Goal: Answer question/provide support

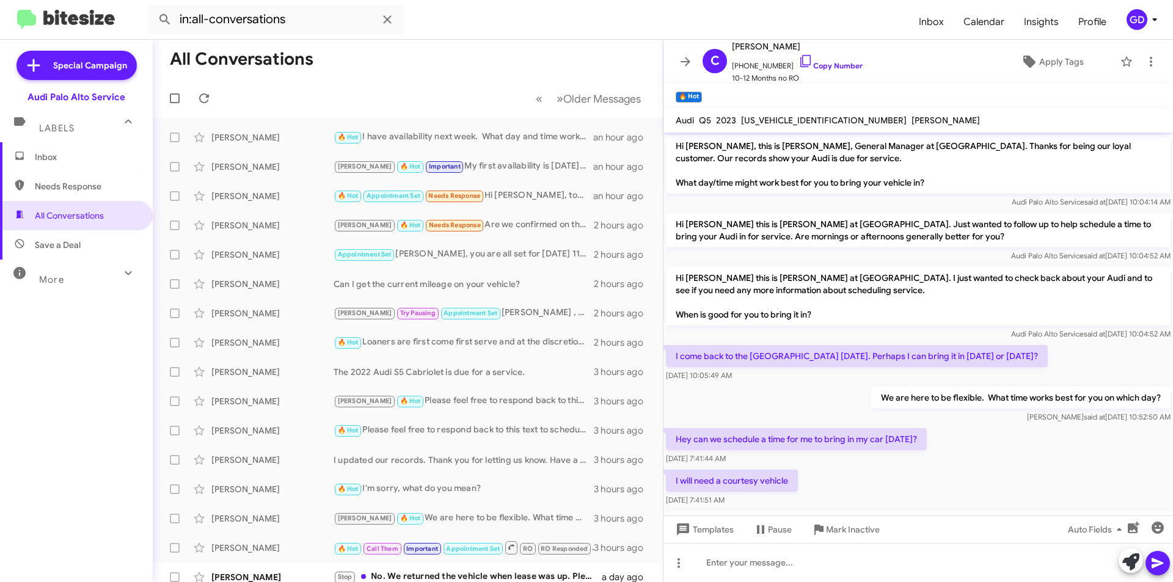
scroll to position [497, 0]
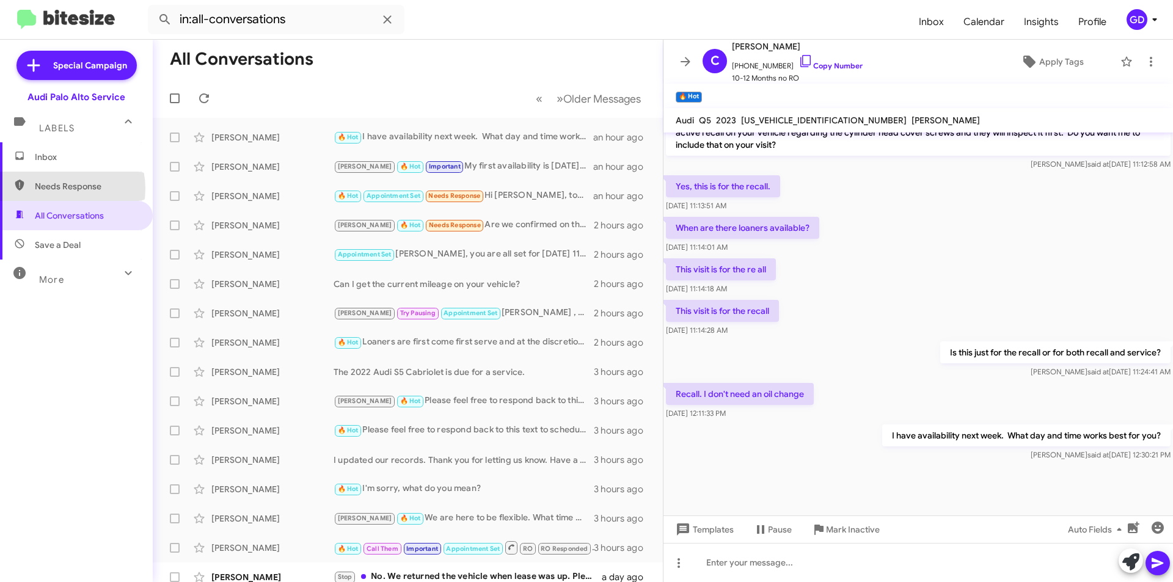
click at [58, 189] on span "Needs Response" at bounding box center [87, 186] width 104 height 12
type input "in:needs-response"
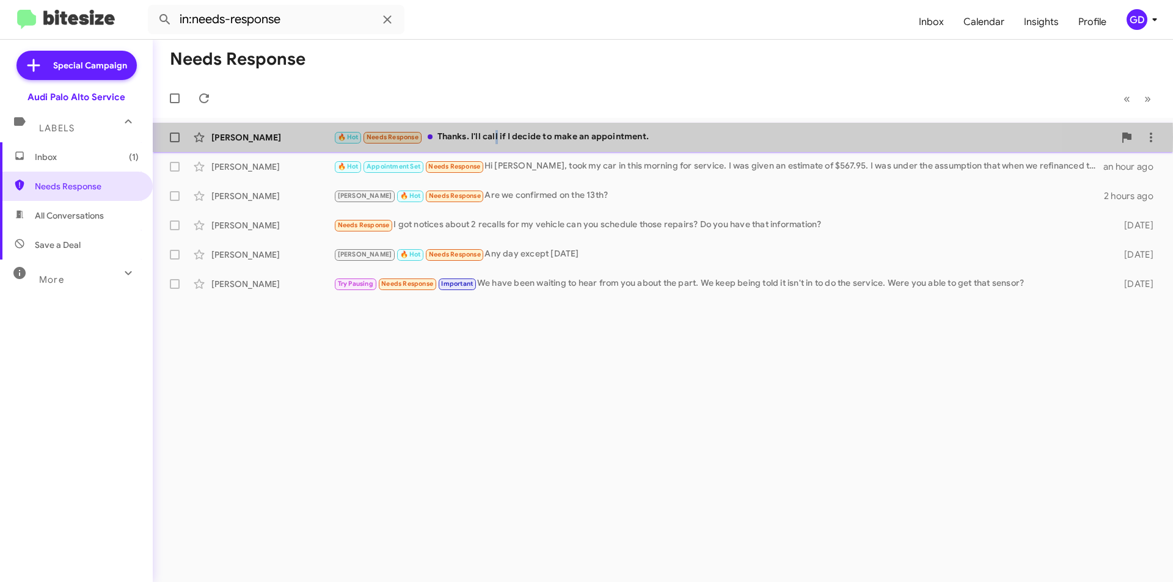
click at [496, 137] on div "🔥 Hot Needs Response Thanks. I'll call if I decide to make an appointment." at bounding box center [724, 137] width 781 height 14
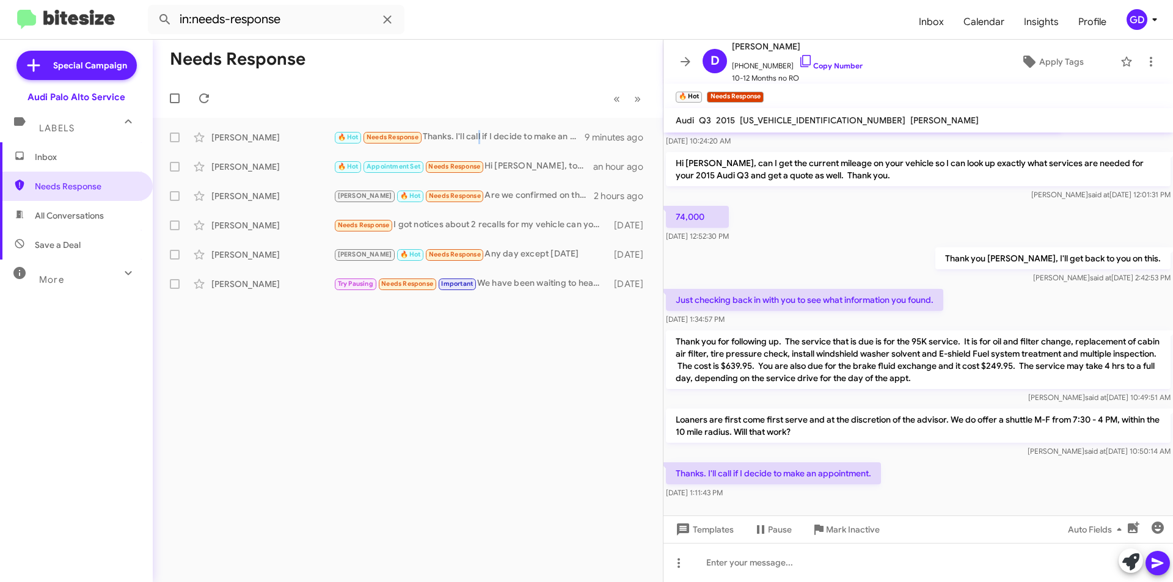
scroll to position [173, 0]
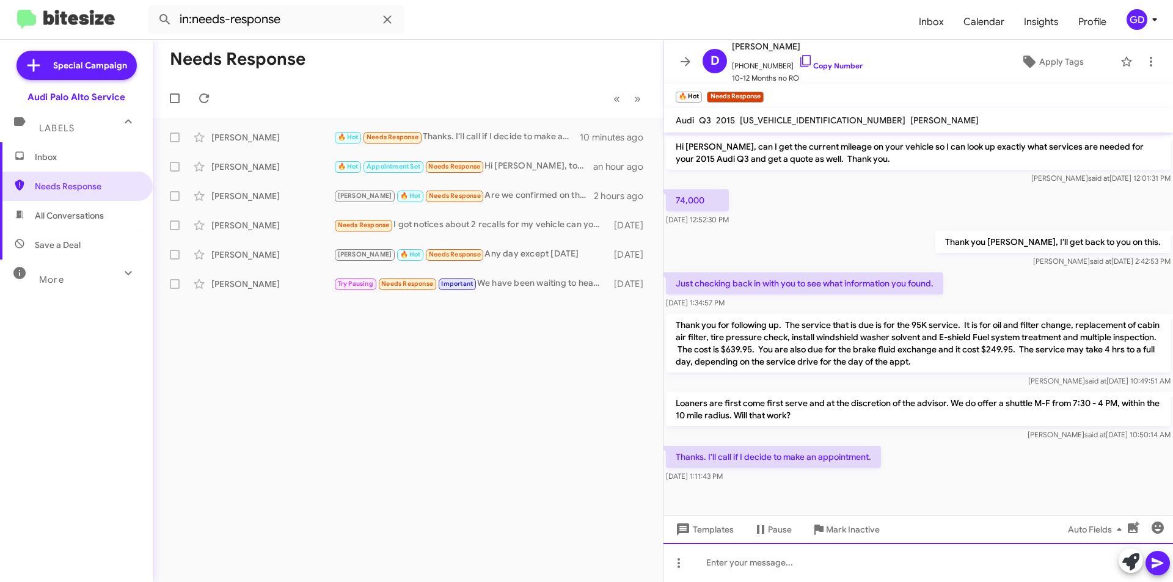
click at [748, 568] on div at bounding box center [918, 562] width 510 height 39
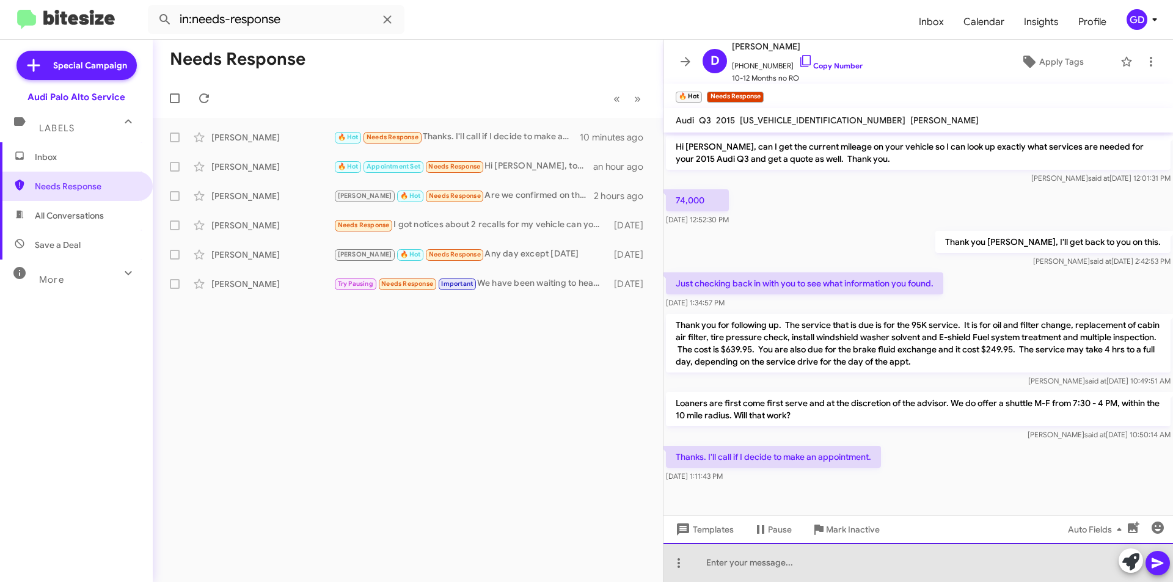
paste div
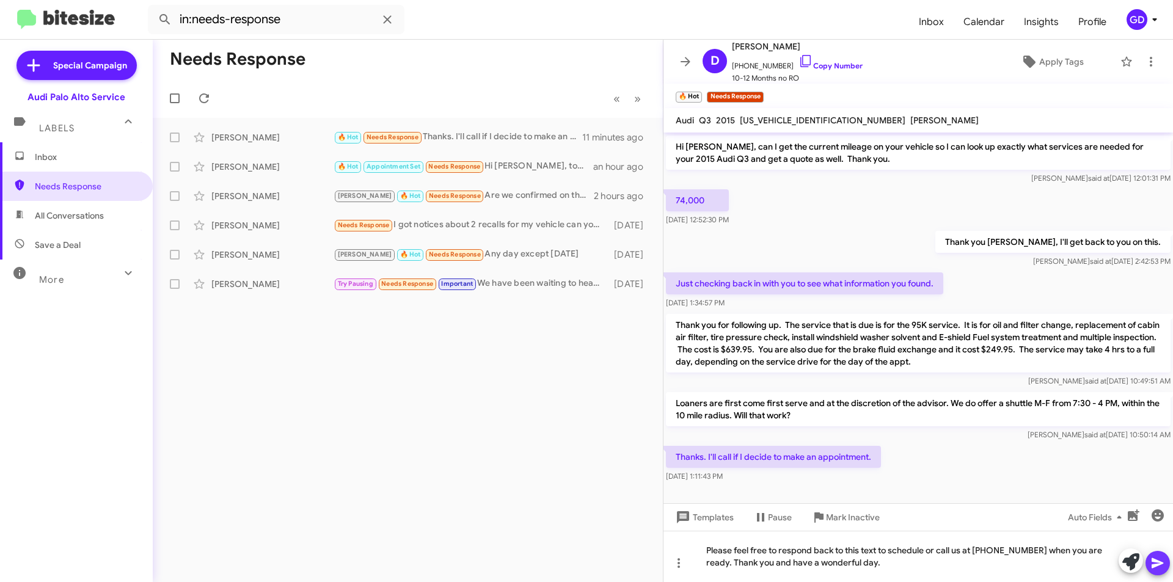
click at [1162, 563] on icon at bounding box center [1158, 563] width 12 height 10
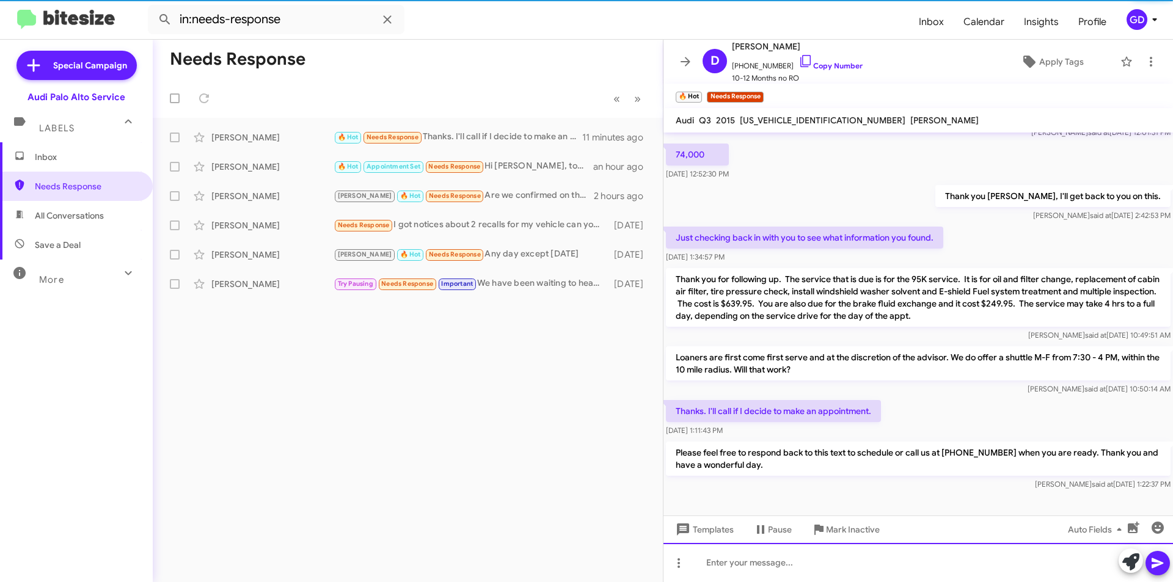
scroll to position [230, 0]
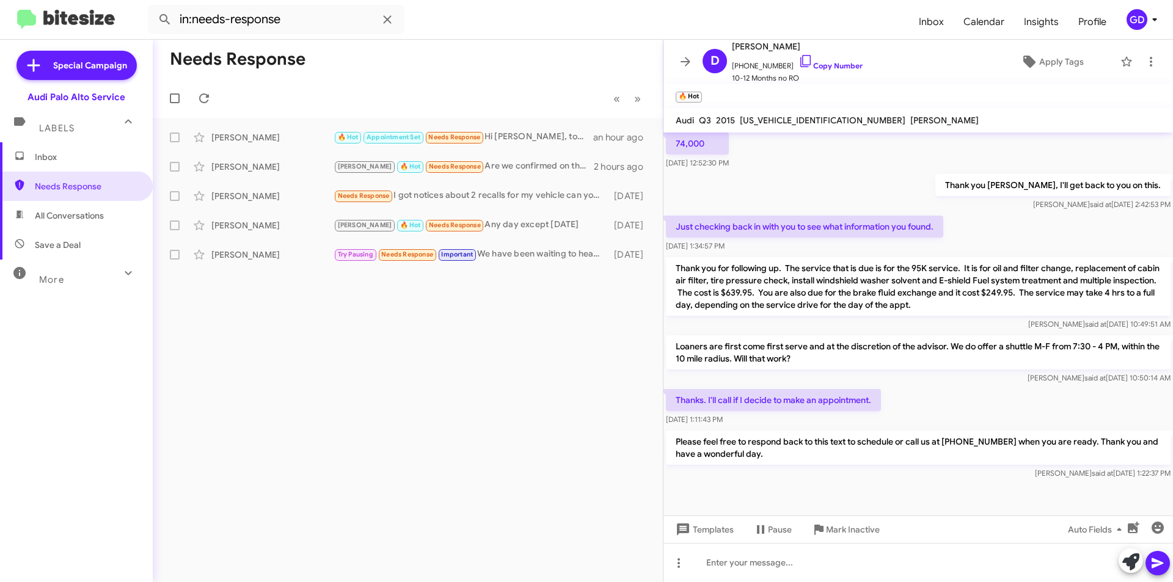
click at [45, 158] on span "Inbox" at bounding box center [87, 157] width 104 height 12
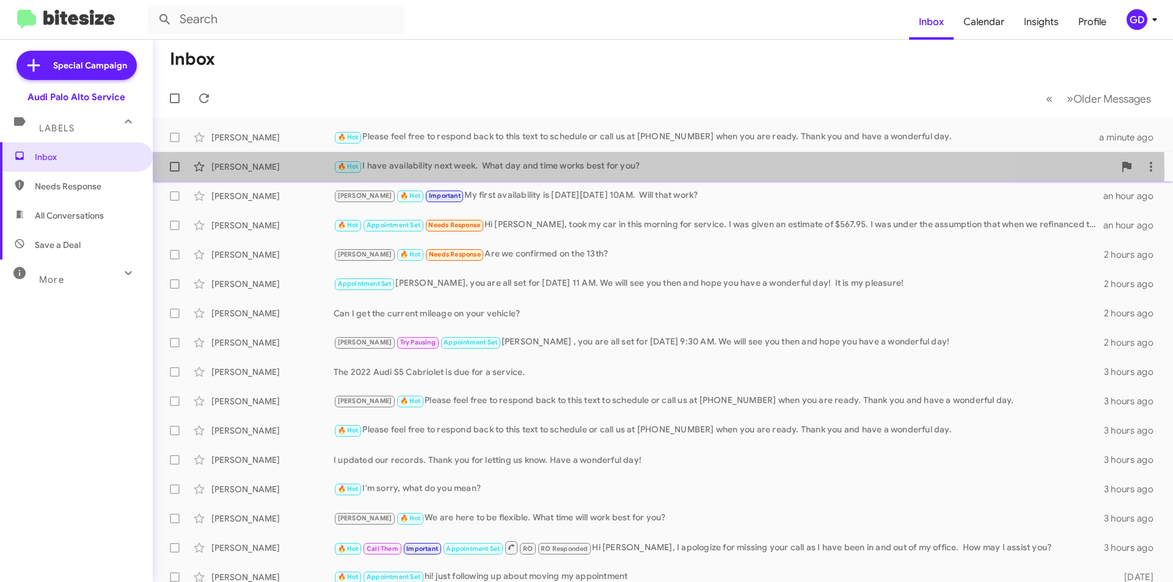
click at [546, 172] on div "🔥 Hot I have availability next week. What day and time works best for you?" at bounding box center [724, 166] width 781 height 14
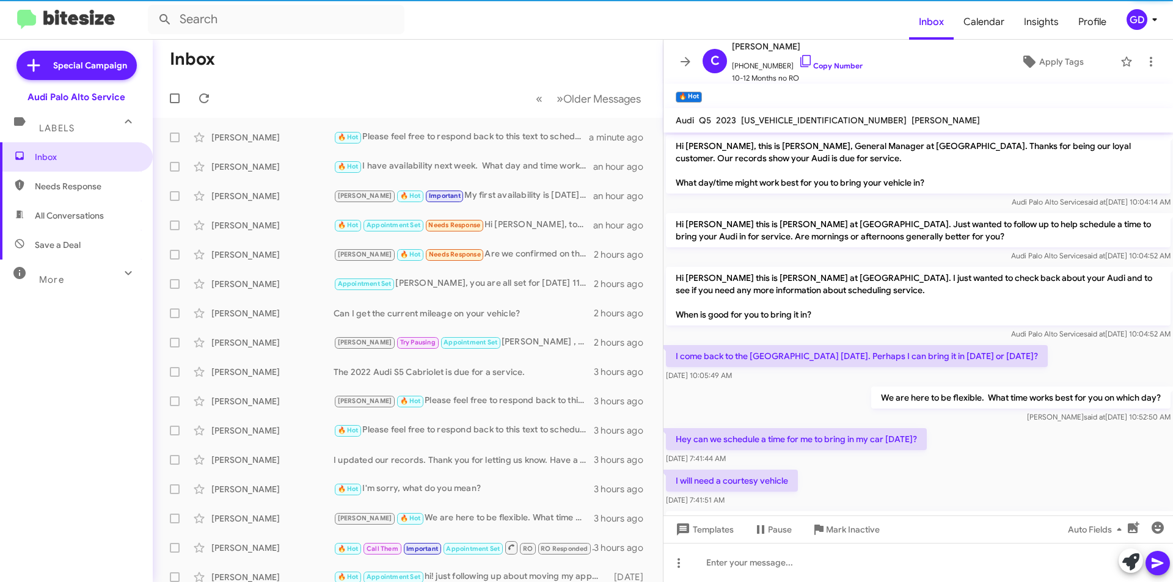
scroll to position [473, 0]
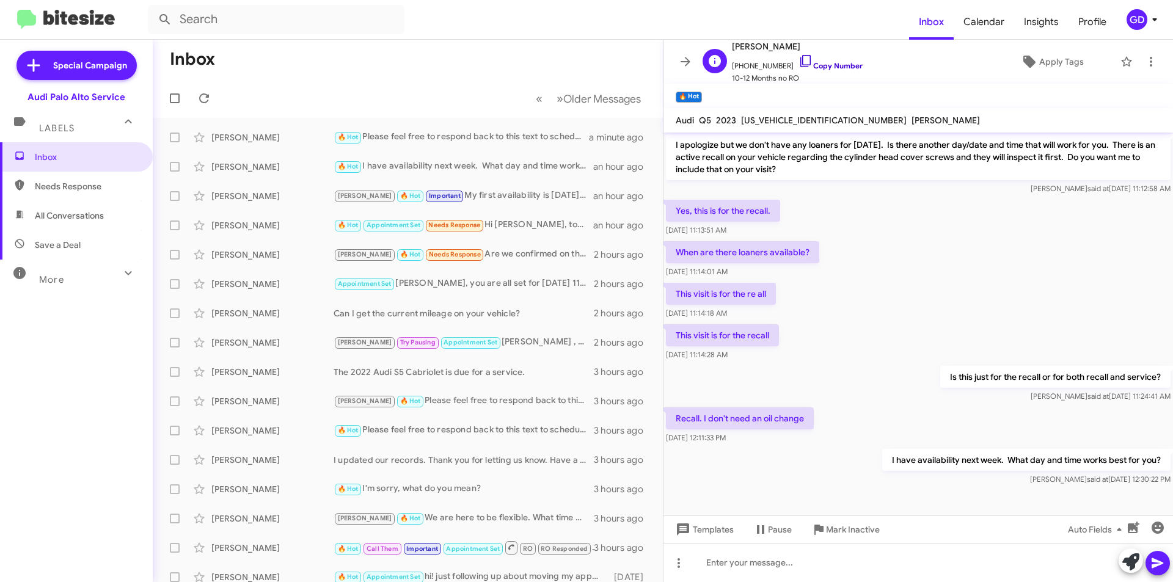
click at [824, 65] on link "Copy Number" at bounding box center [830, 65] width 64 height 9
click at [205, 100] on icon at bounding box center [204, 98] width 15 height 15
click at [85, 192] on span "Needs Response" at bounding box center [76, 186] width 153 height 29
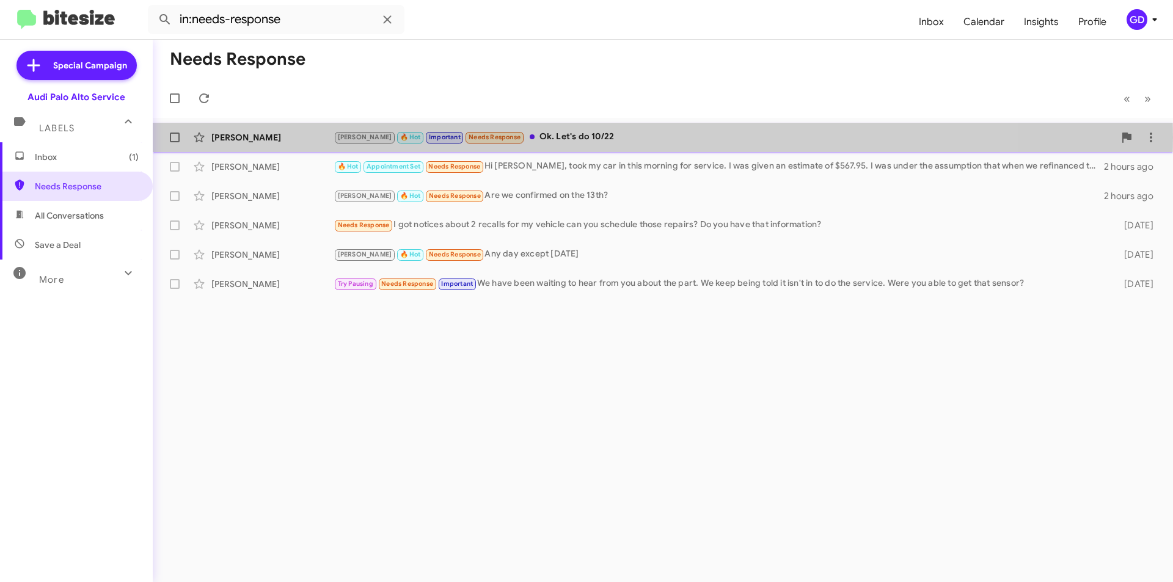
click at [242, 137] on div "[PERSON_NAME]" at bounding box center [272, 137] width 122 height 12
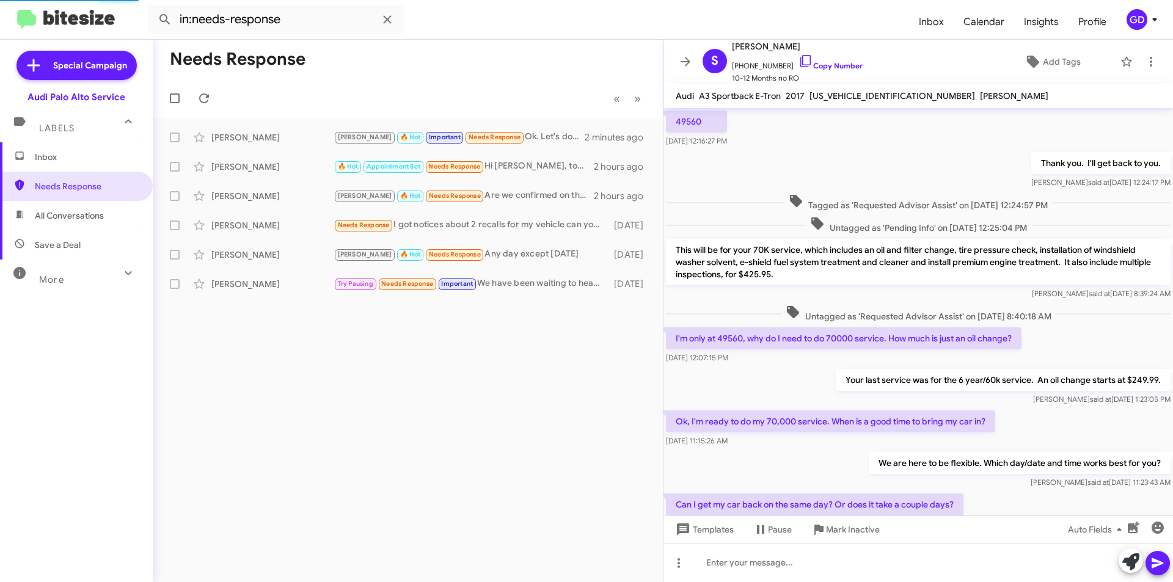
scroll to position [440, 0]
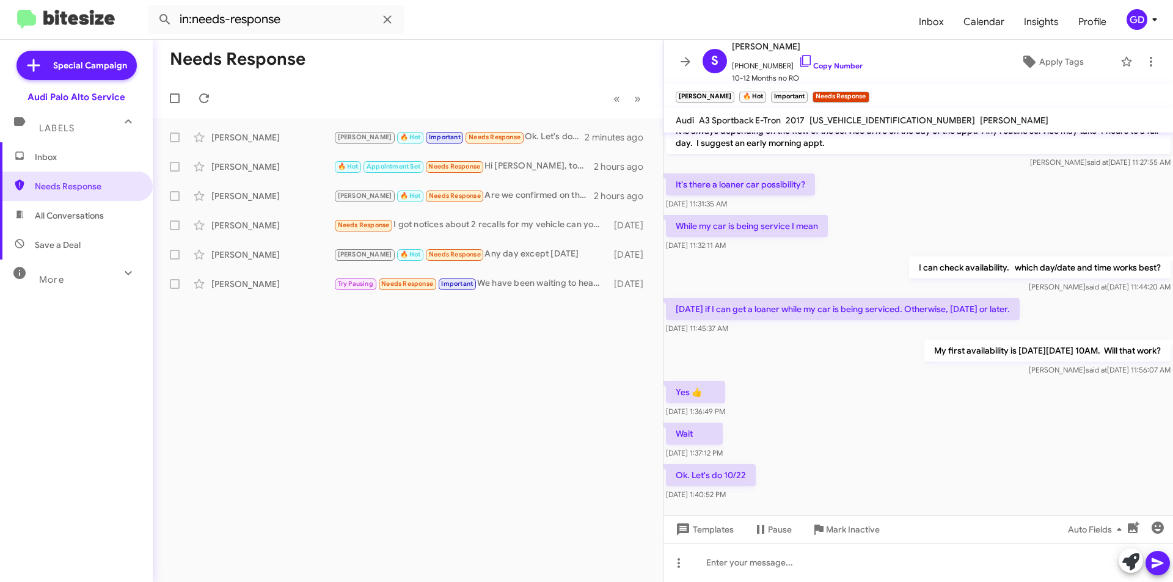
click at [1002, 455] on div "Wait [DATE] 1:37:12 PM" at bounding box center [918, 441] width 510 height 42
click at [829, 63] on link "Copy Number" at bounding box center [830, 65] width 64 height 9
click at [67, 216] on span "All Conversations" at bounding box center [69, 216] width 69 height 12
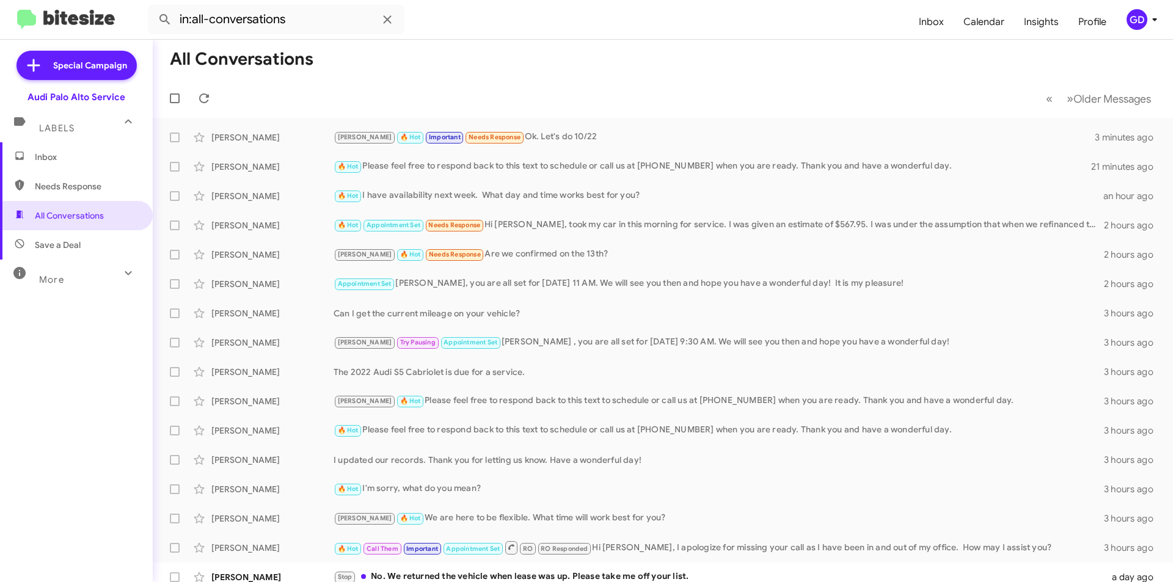
click at [68, 188] on span "Needs Response" at bounding box center [87, 186] width 104 height 12
type input "in:needs-response"
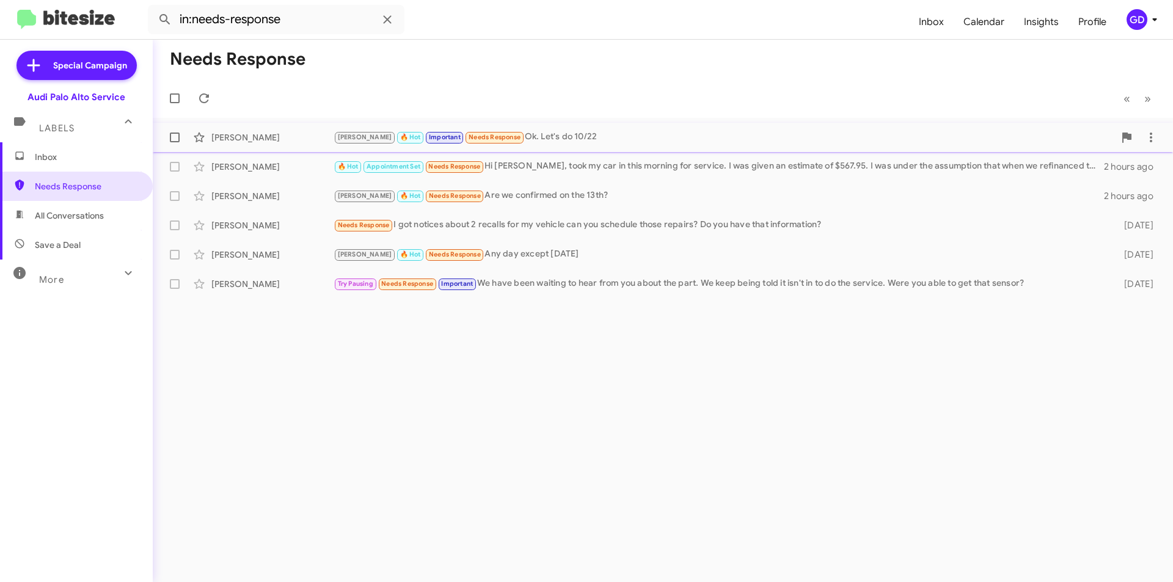
click at [517, 139] on div "[PERSON_NAME] 🔥 Hot Important Needs Response Ok. Let's do 10/22" at bounding box center [724, 137] width 781 height 14
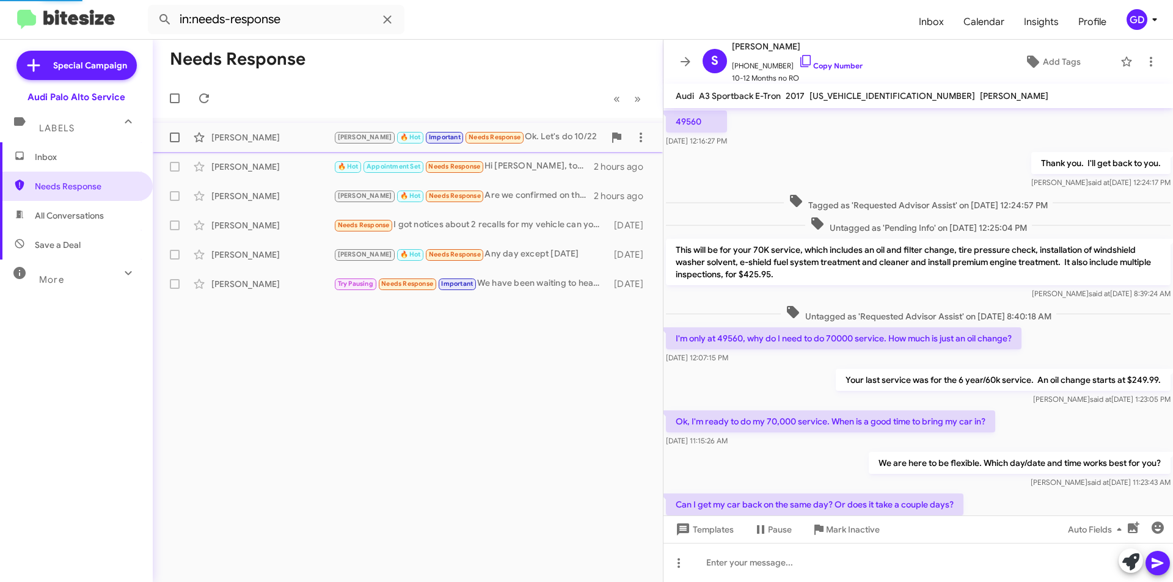
scroll to position [440, 0]
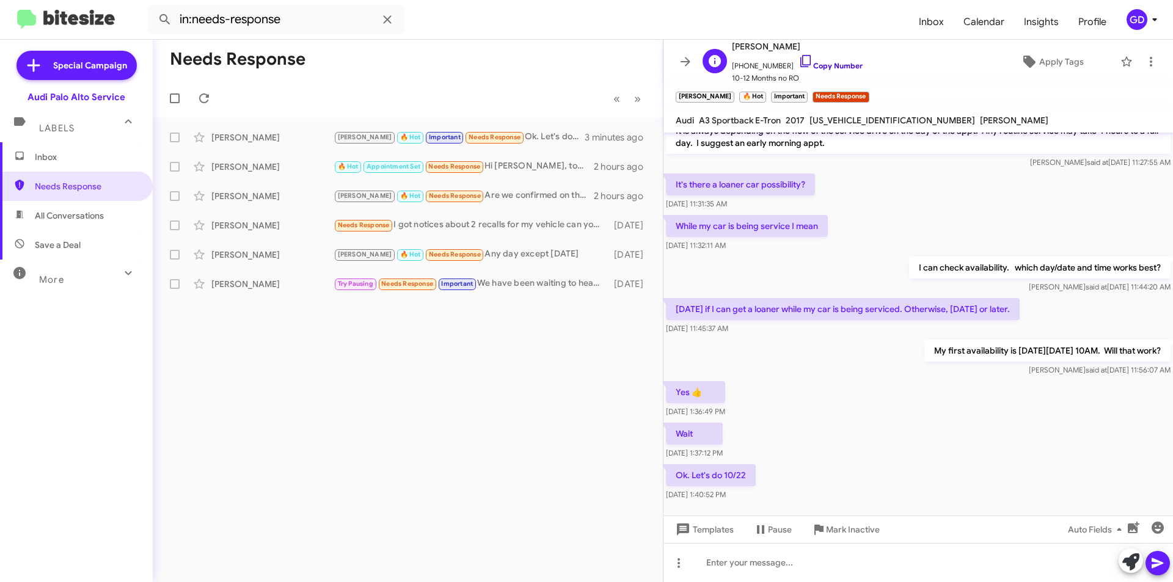
click at [821, 67] on link "Copy Number" at bounding box center [830, 65] width 64 height 9
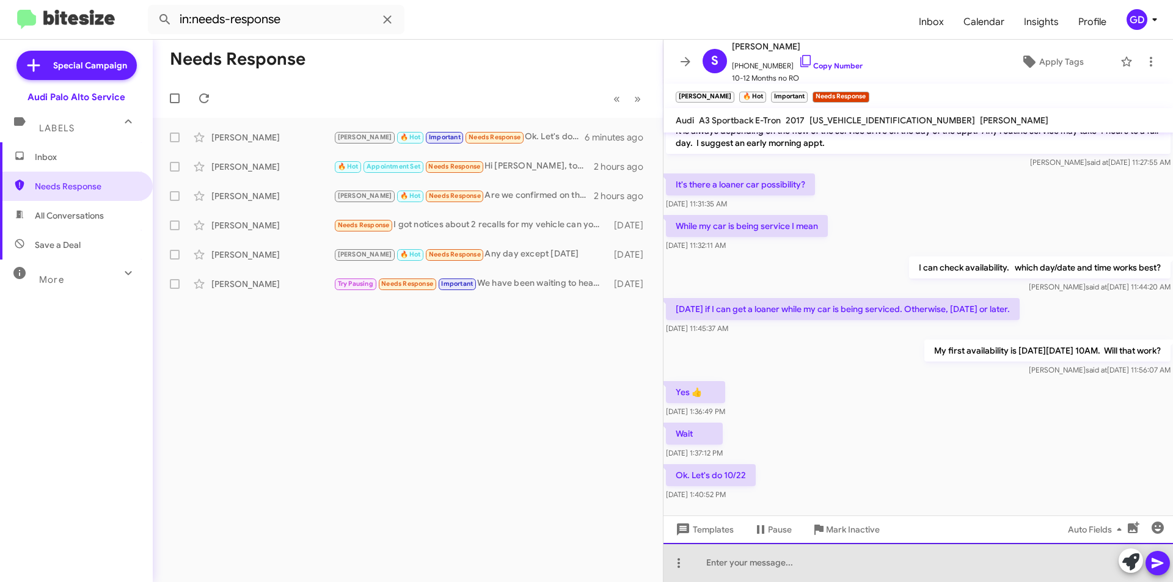
click at [751, 569] on div at bounding box center [918, 562] width 510 height 39
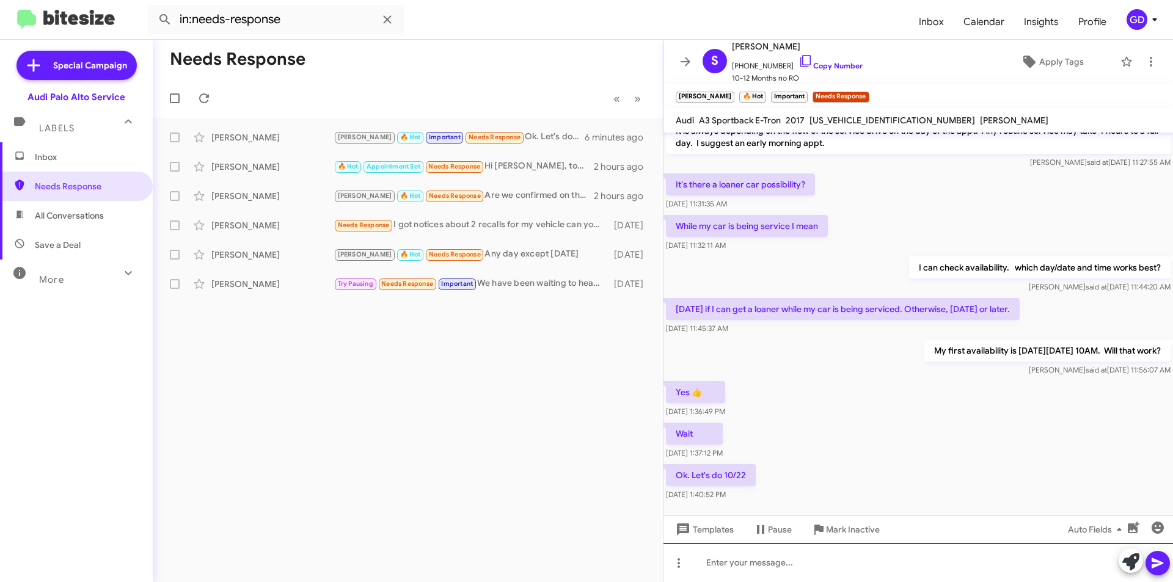
paste div
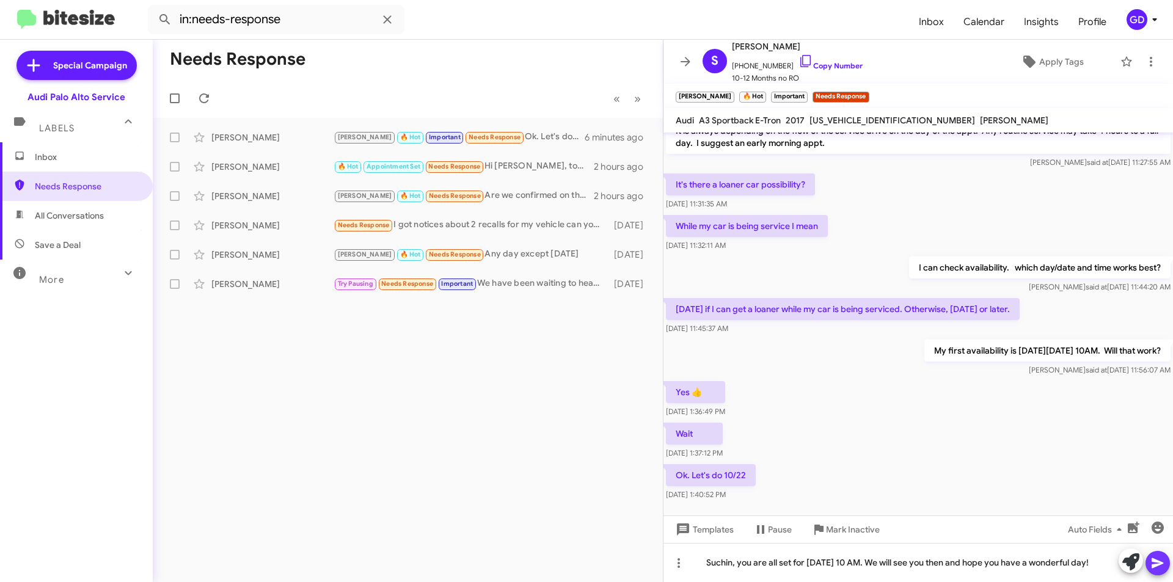
click at [1160, 570] on icon at bounding box center [1157, 563] width 15 height 15
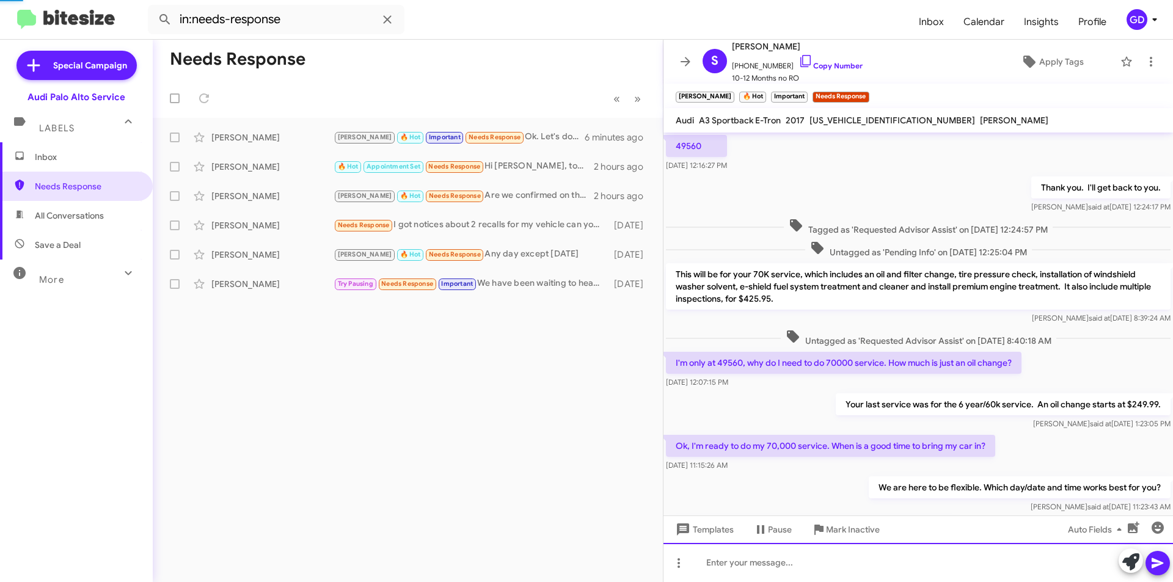
scroll to position [61, 0]
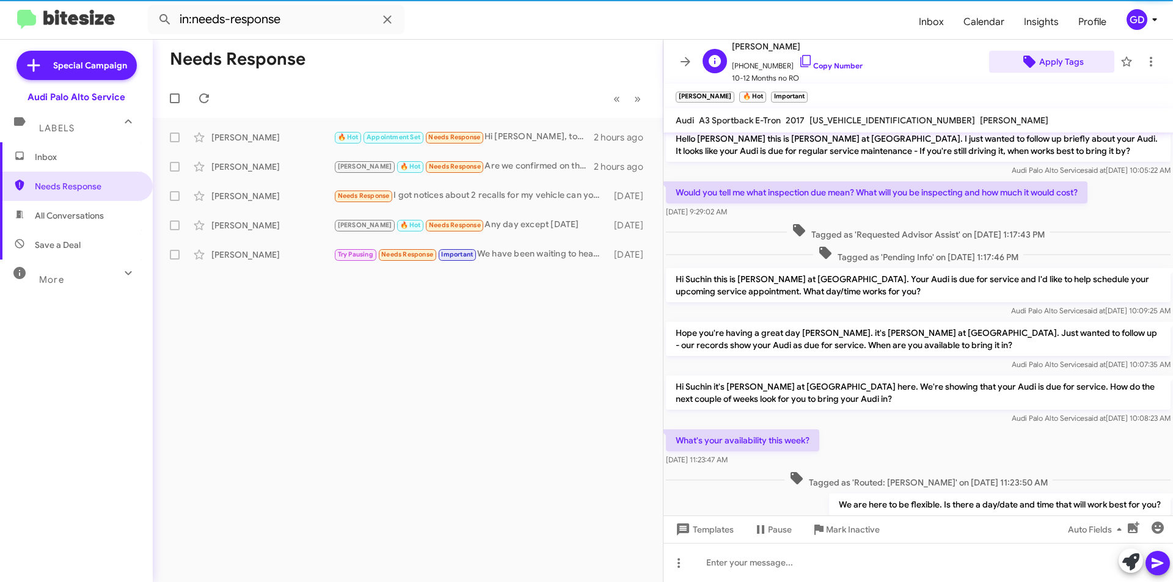
click at [1046, 59] on span "Apply Tags" at bounding box center [1061, 62] width 45 height 22
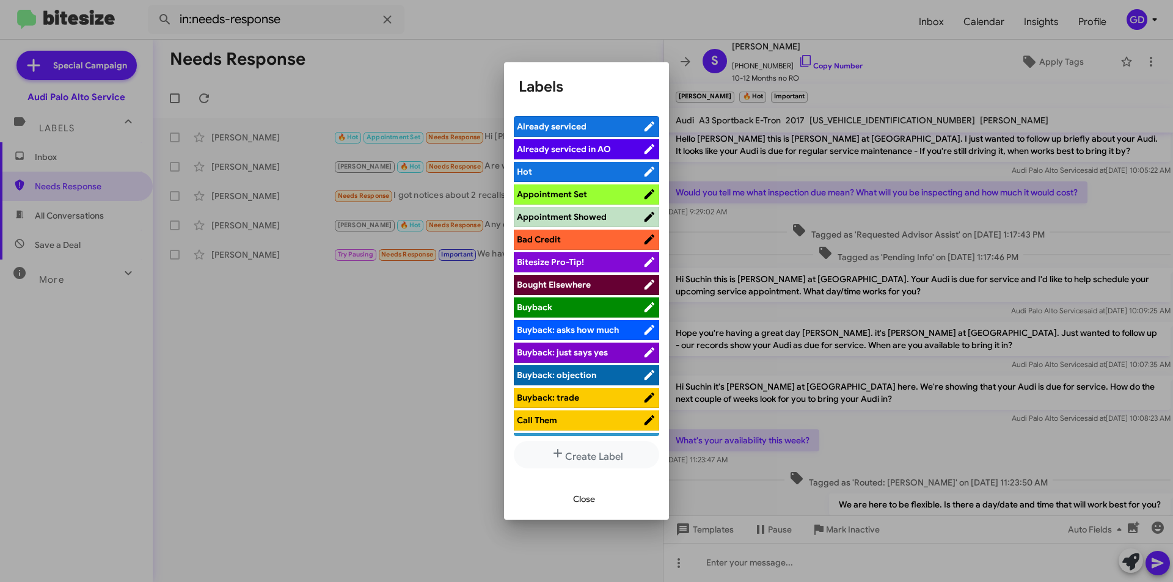
click at [569, 194] on span "Appointment Set" at bounding box center [552, 194] width 70 height 11
click at [580, 497] on span "Close" at bounding box center [584, 499] width 22 height 22
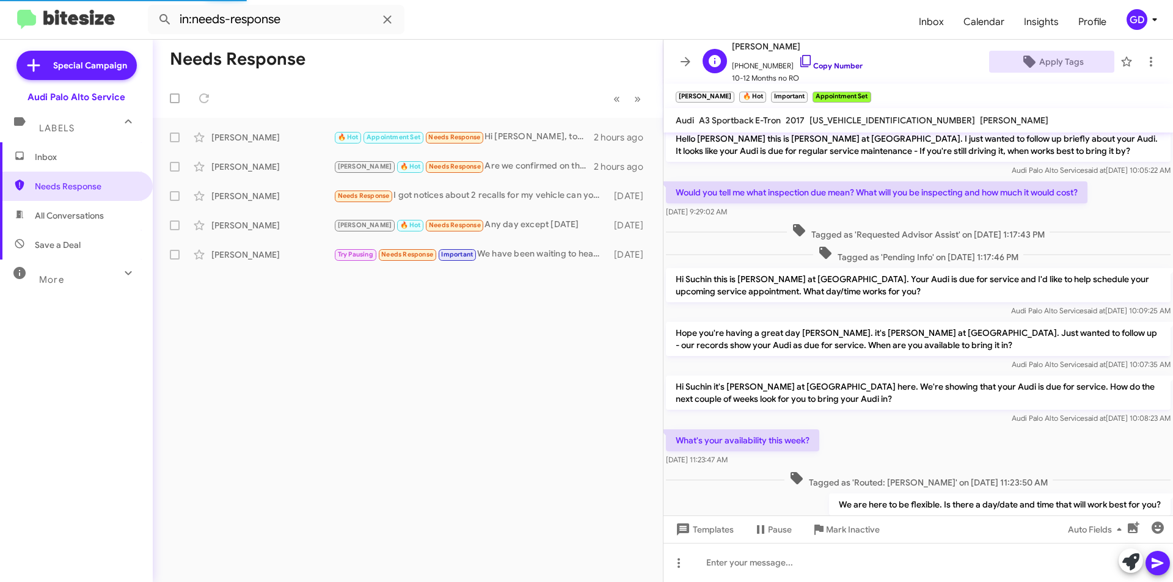
click at [829, 64] on link "Copy Number" at bounding box center [830, 65] width 64 height 9
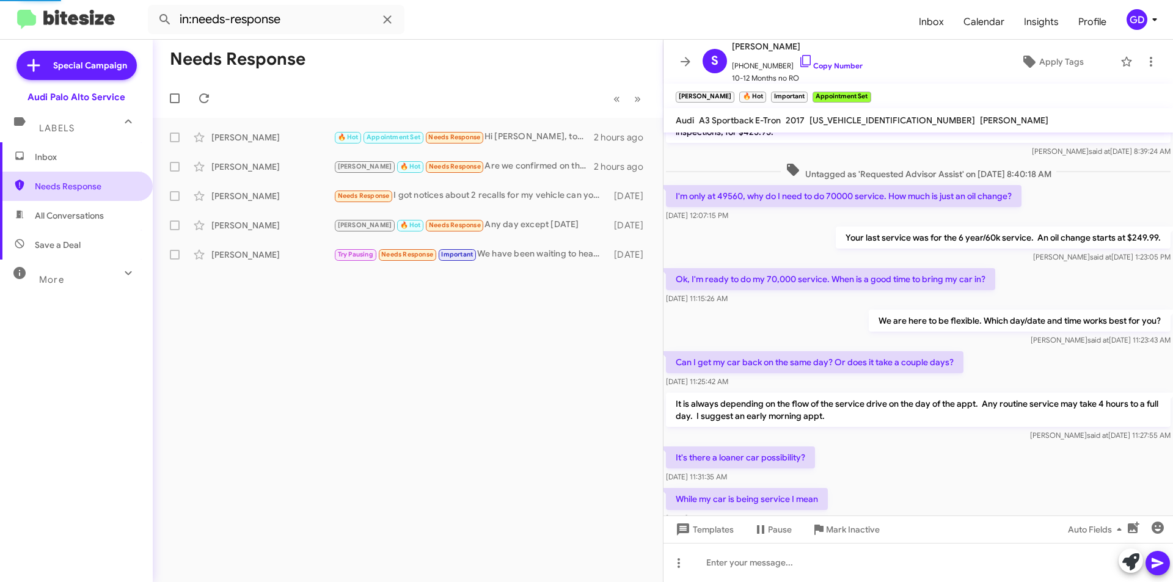
scroll to position [489, 0]
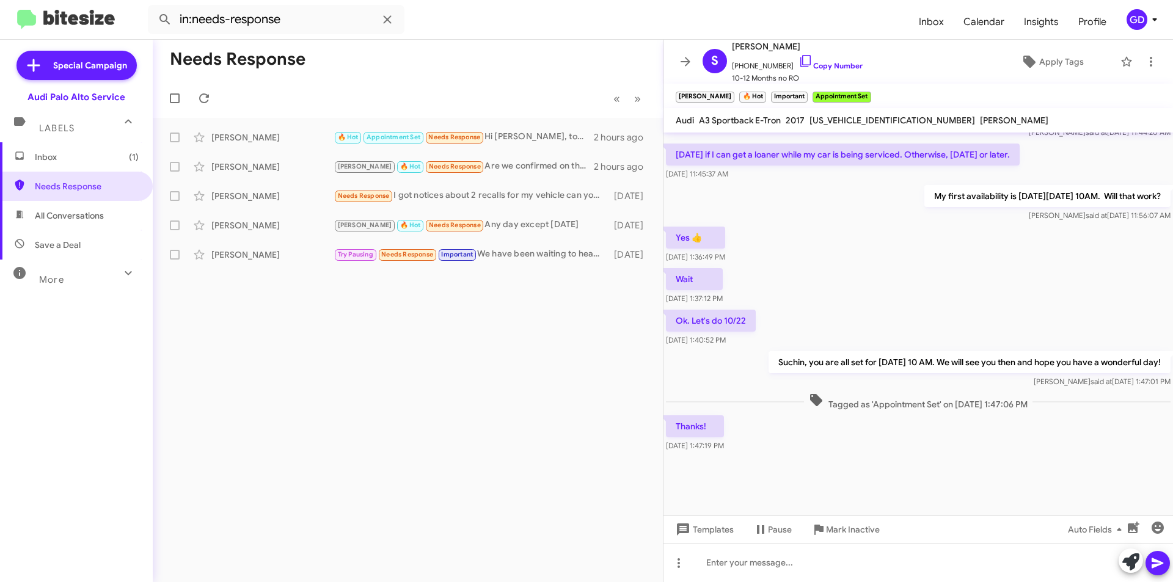
click at [40, 163] on span "Inbox (1)" at bounding box center [87, 157] width 104 height 12
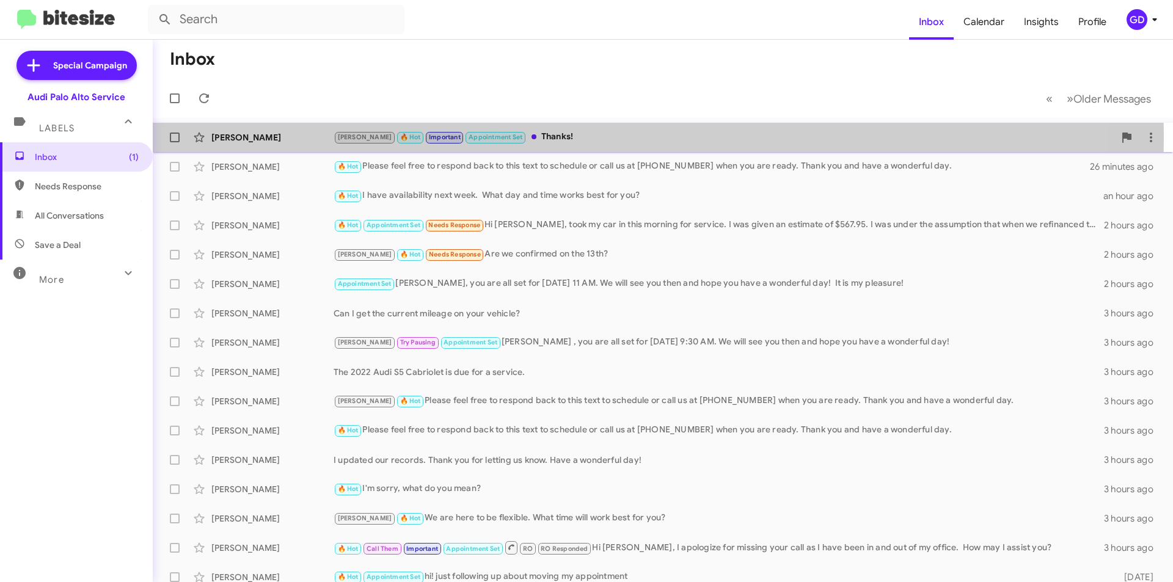
click at [282, 137] on div "[PERSON_NAME]" at bounding box center [272, 137] width 122 height 12
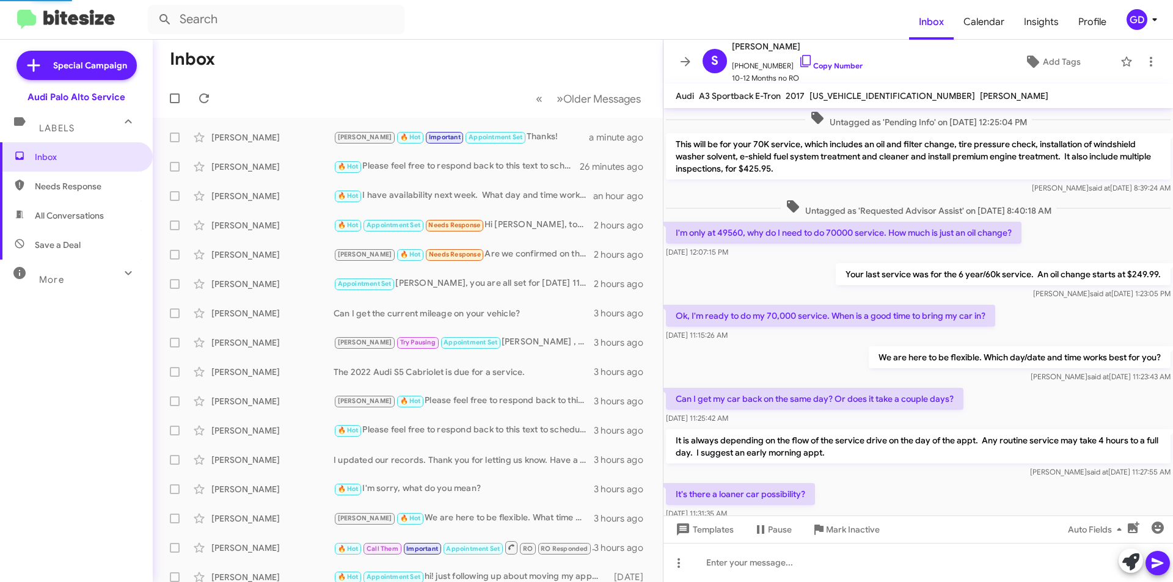
scroll to position [464, 0]
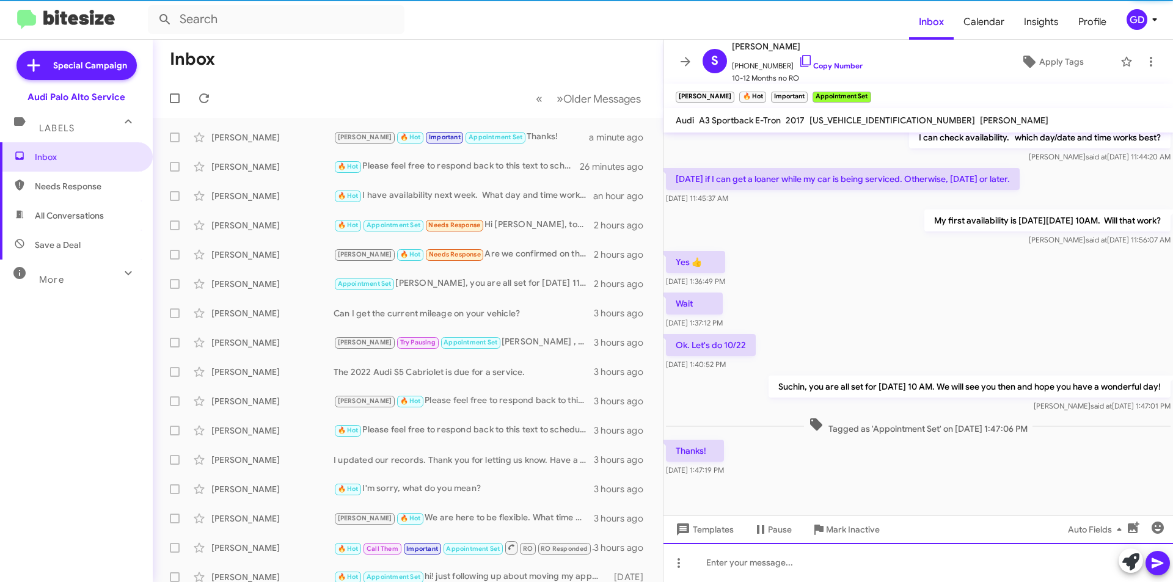
click at [718, 564] on div at bounding box center [918, 562] width 510 height 39
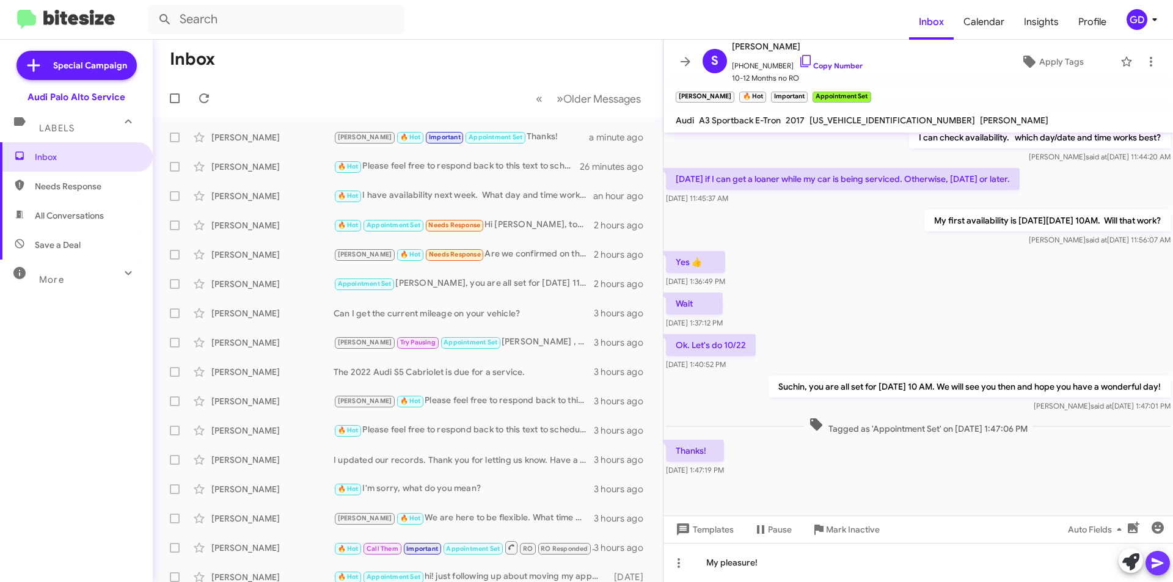
click at [1159, 566] on icon at bounding box center [1157, 563] width 15 height 15
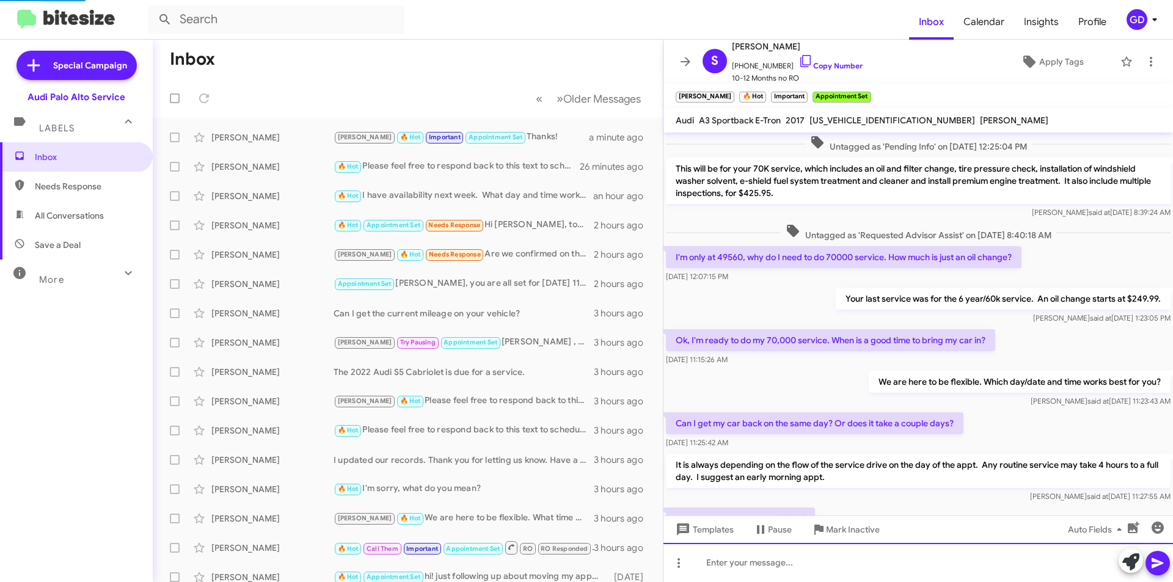
scroll to position [61, 0]
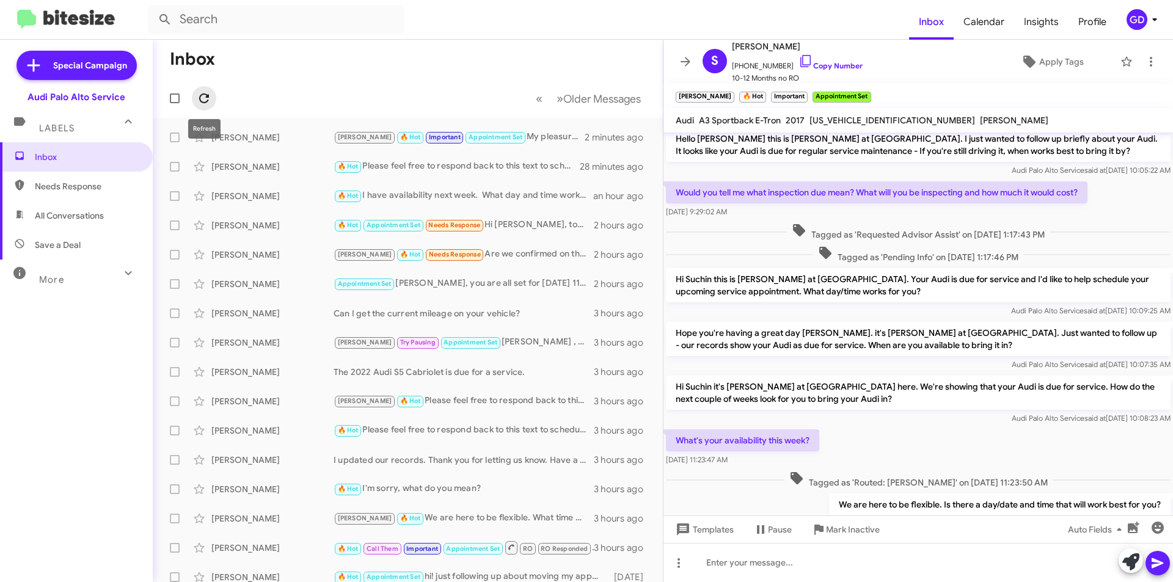
click at [200, 98] on icon at bounding box center [204, 98] width 10 height 10
click at [78, 193] on span "Needs Response" at bounding box center [76, 186] width 153 height 29
type input "in:needs-response"
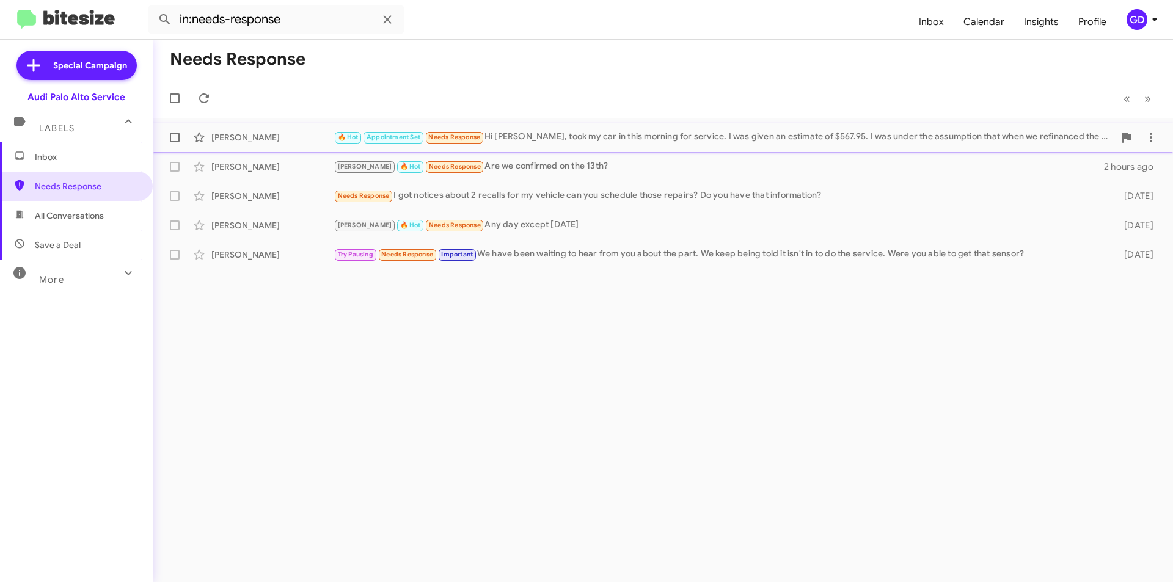
click at [232, 142] on div "[PERSON_NAME]" at bounding box center [272, 137] width 122 height 12
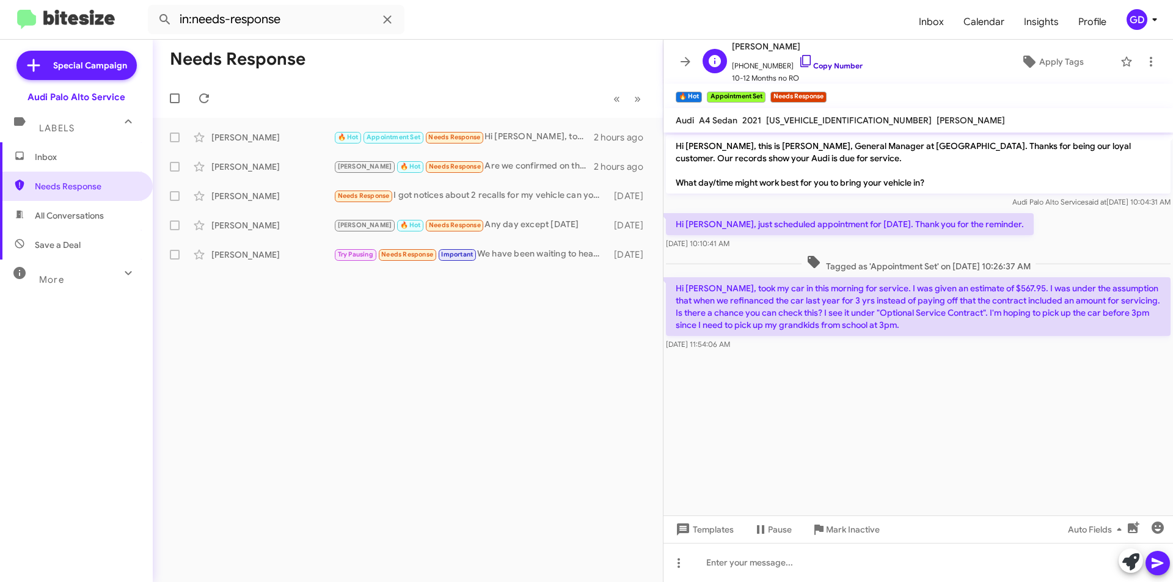
click at [816, 66] on link "Copy Number" at bounding box center [830, 65] width 64 height 9
click at [807, 117] on span "[US_VEHICLE_IDENTIFICATION_NUMBER]" at bounding box center [849, 120] width 166 height 11
copy span "[US_VEHICLE_IDENTIFICATION_NUMBER]"
click at [203, 96] on icon at bounding box center [204, 98] width 15 height 15
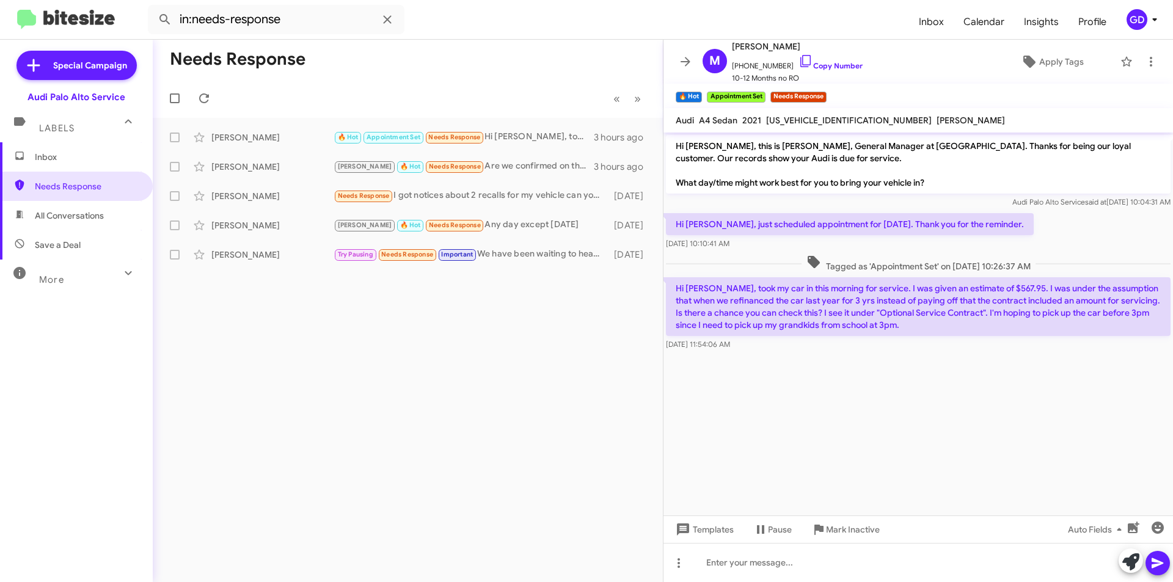
drag, startPoint x: 215, startPoint y: 398, endPoint x: 192, endPoint y: 365, distance: 40.8
click at [215, 397] on div "Needs Response « Previous » Next [PERSON_NAME] 🔥 Hot Appointment Set Needs Resp…" at bounding box center [408, 311] width 510 height 542
click at [204, 100] on icon at bounding box center [204, 98] width 15 height 15
